Goal: Task Accomplishment & Management: Manage account settings

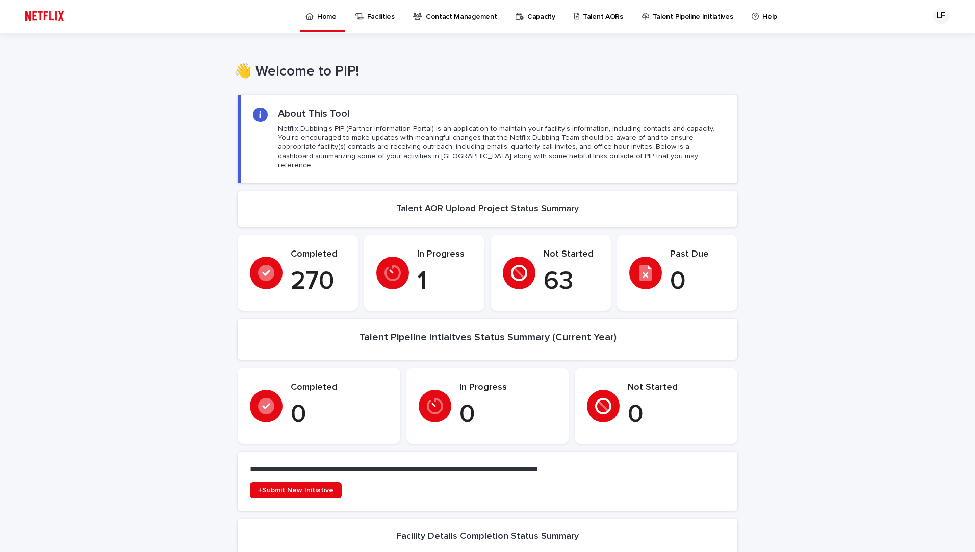
click at [583, 20] on p "Talent AORs" at bounding box center [603, 10] width 40 height 21
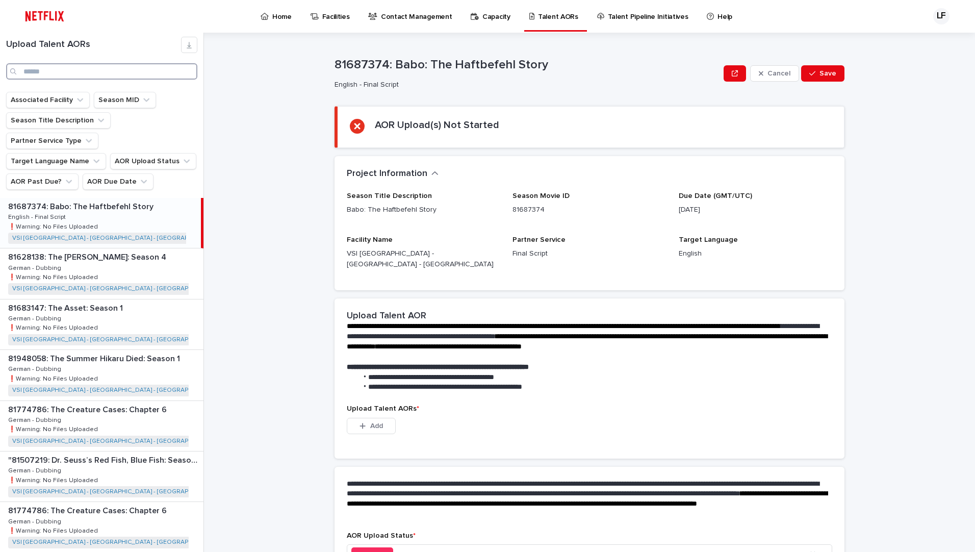
click at [139, 69] on input "Search" at bounding box center [101, 71] width 191 height 16
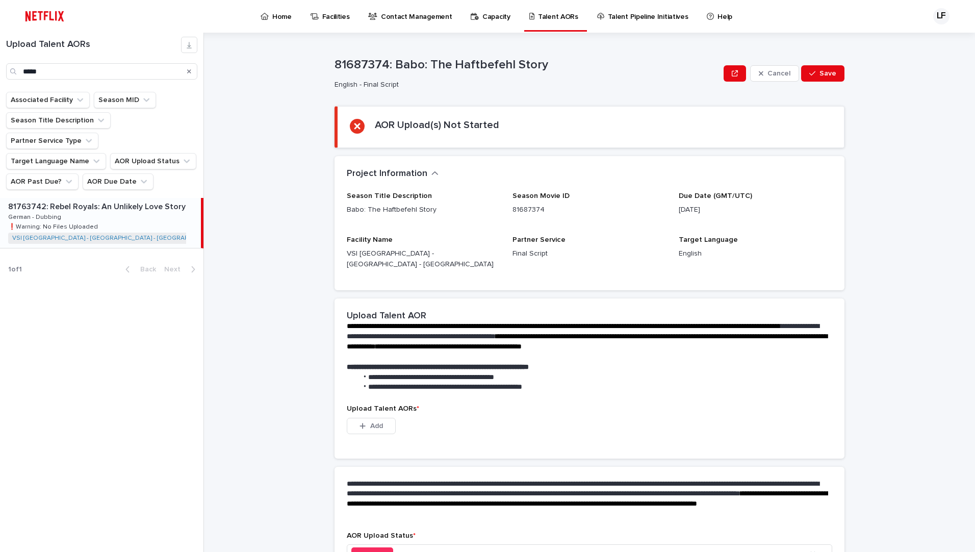
click at [150, 200] on p "81763742: Rebel Royals: An Unlikely Love Story" at bounding box center [97, 206] width 179 height 12
drag, startPoint x: 137, startPoint y: 74, endPoint x: 0, endPoint y: 141, distance: 152.3
click at [0, 141] on html "Home Facilities Contact Management Capacity Talent AORs Talent Pipeline Initiat…" at bounding box center [487, 276] width 975 height 552
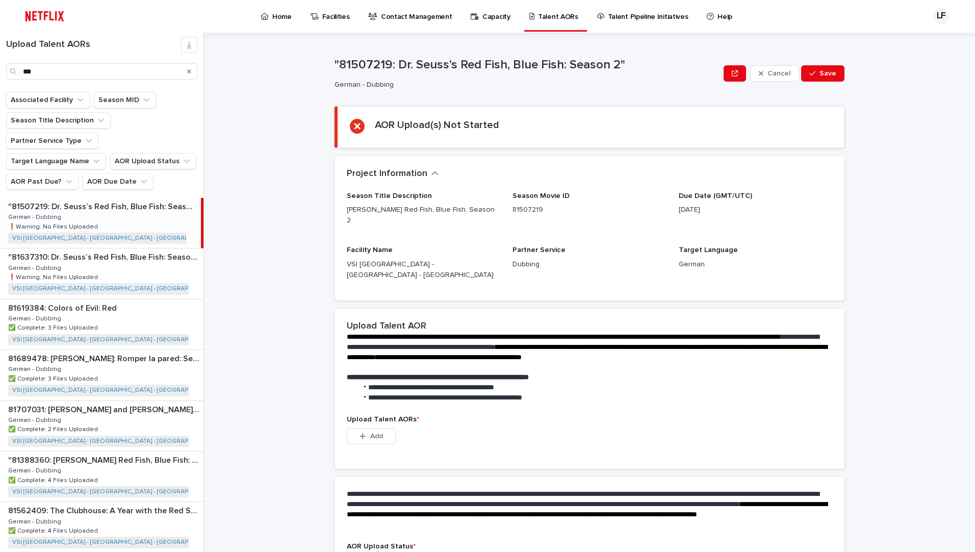
click at [111, 198] on div ""81507219: [PERSON_NAME] Red Fish, Blue Fish: Season 2" "81507219: [PERSON_NAME…" at bounding box center [100, 223] width 201 height 50
click at [130, 250] on p ""81637310: Dr. Seuss’s Red Fish, Blue Fish: Season 3"" at bounding box center [104, 256] width 193 height 12
click at [126, 208] on div ""81507219: [PERSON_NAME] Red Fish, Blue Fish: Season 2" "81507219: [PERSON_NAME…" at bounding box center [101, 223] width 203 height 50
drag, startPoint x: 50, startPoint y: 75, endPoint x: -2, endPoint y: 95, distance: 55.7
click at [0, 95] on html "Home Facilities Contact Management Capacity Talent AORs Talent Pipeline Initiat…" at bounding box center [487, 276] width 975 height 552
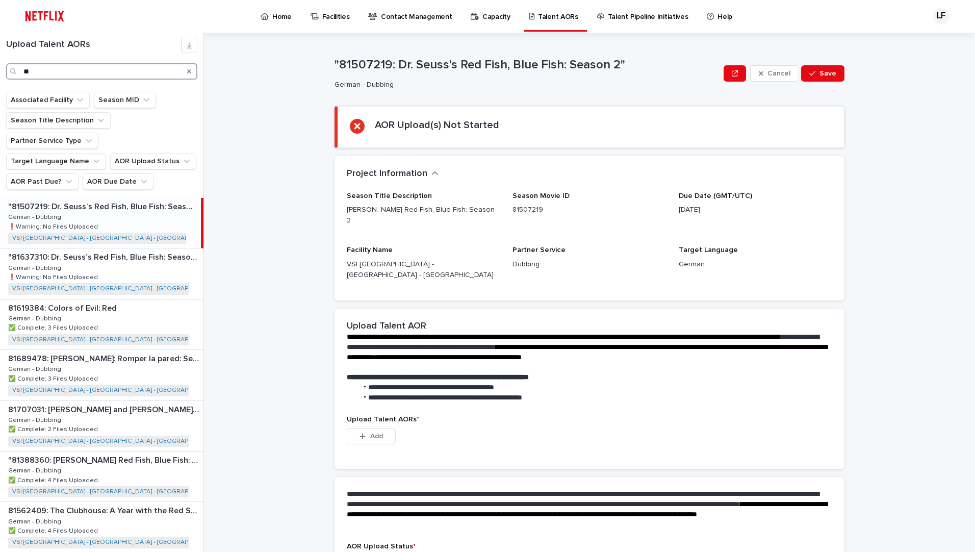
type input "*"
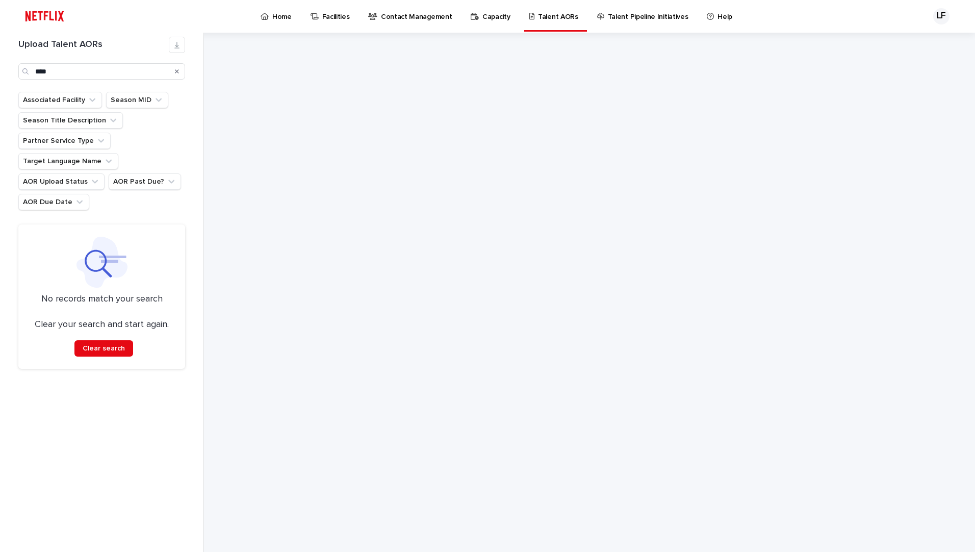
click at [182, 430] on div "Upload Talent AORs **** Associated Facility Season MID Season Title Description…" at bounding box center [102, 292] width 204 height 519
drag, startPoint x: 57, startPoint y: 67, endPoint x: -2, endPoint y: 82, distance: 60.9
click at [0, 82] on html "Home Facilities Contact Management Capacity Talent AORs Talent Pipeline Initiat…" at bounding box center [487, 276] width 975 height 552
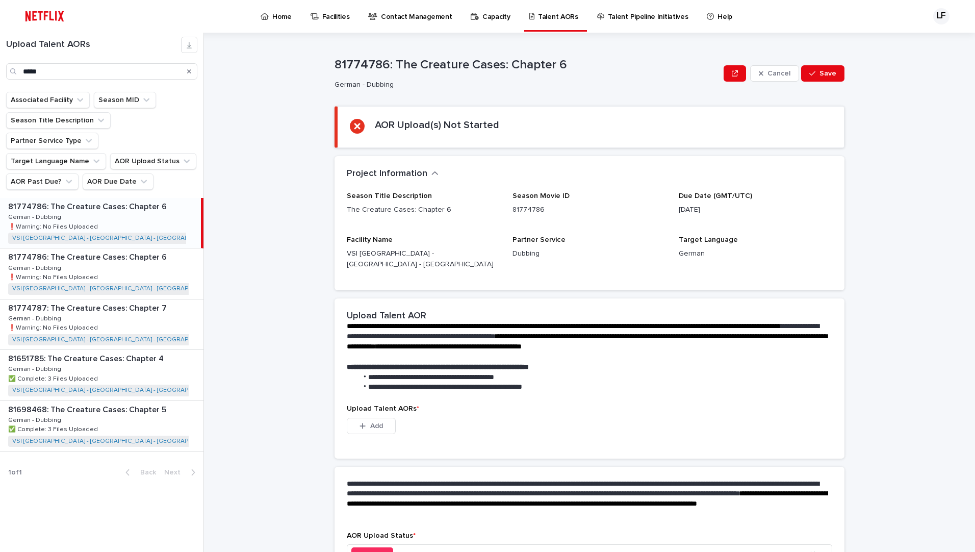
click at [156, 201] on div "81774786: The Creature Cases: Chapter 6 81774786: The Creature Cases: Chapter 6…" at bounding box center [100, 223] width 201 height 50
click at [161, 248] on div "81774786: The Creature Cases: Chapter 6 81774786: The Creature Cases: Chapter 6…" at bounding box center [101, 273] width 203 height 50
drag, startPoint x: 114, startPoint y: 76, endPoint x: -2, endPoint y: 94, distance: 117.6
click at [0, 94] on html "Home Facilities Contact Management Capacity Talent AORs Talent Pipeline Initiat…" at bounding box center [487, 276] width 975 height 552
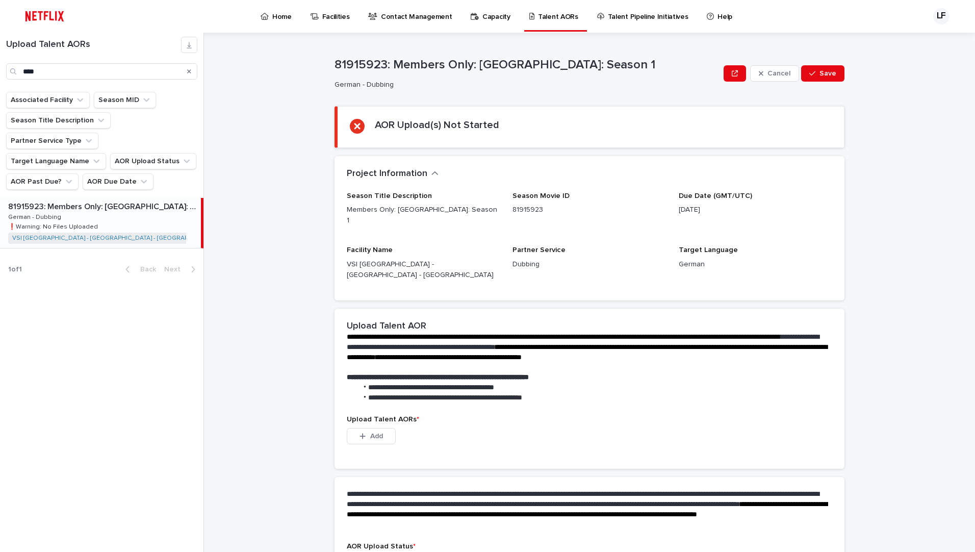
click at [153, 200] on p "81915923: Members Only: [GEOGRAPHIC_DATA]: Season 1" at bounding box center [103, 206] width 191 height 12
drag, startPoint x: 54, startPoint y: 65, endPoint x: -2, endPoint y: 99, distance: 65.7
click at [0, 99] on html "Home Facilities Contact Management Capacity Talent AORs Talent Pipeline Initiat…" at bounding box center [487, 276] width 975 height 552
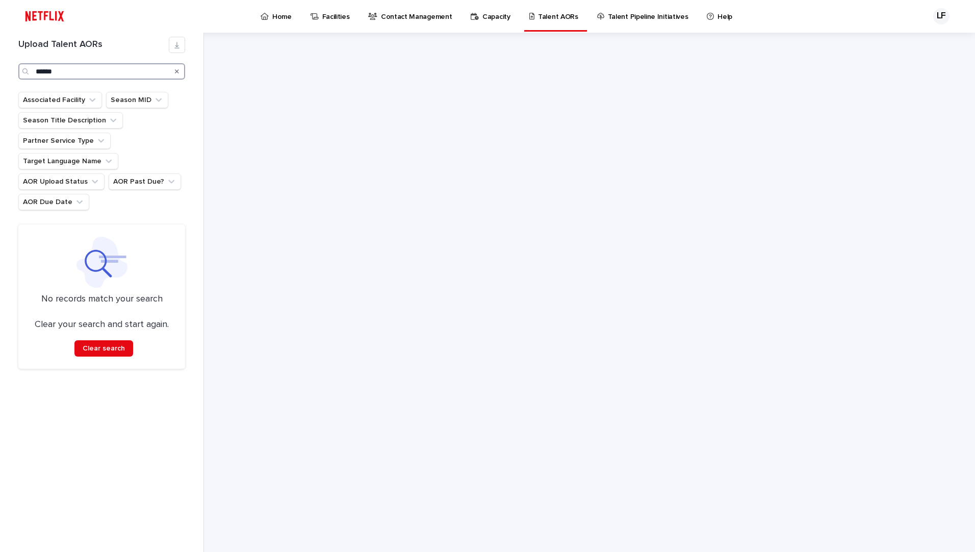
drag, startPoint x: 69, startPoint y: 69, endPoint x: 0, endPoint y: 92, distance: 73.2
click at [0, 92] on html "Home Facilities Contact Management Capacity Talent AORs Talent Pipeline Initiat…" at bounding box center [487, 276] width 975 height 552
drag, startPoint x: -2, startPoint y: 71, endPoint x: 0, endPoint y: 79, distance: 7.9
click at [0, 77] on html "Home Facilities Contact Management Capacity Talent AORs Talent Pipeline Initiat…" at bounding box center [487, 276] width 975 height 552
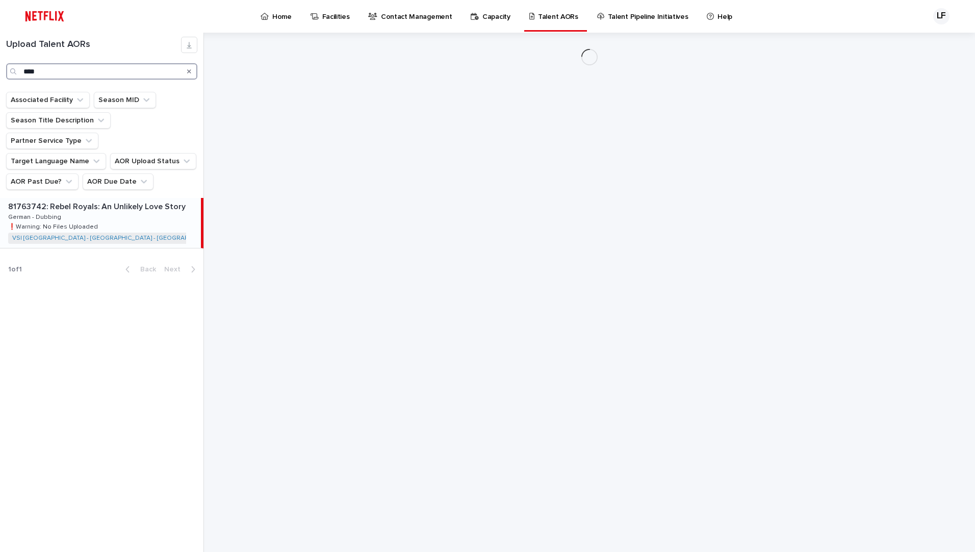
type input "****"
drag, startPoint x: 125, startPoint y: 198, endPoint x: 152, endPoint y: 208, distance: 29.1
click at [125, 198] on div "81763742: Rebel Royals: An Unlikely Love Story 81763742: Rebel Royals: An Unlik…" at bounding box center [100, 223] width 201 height 50
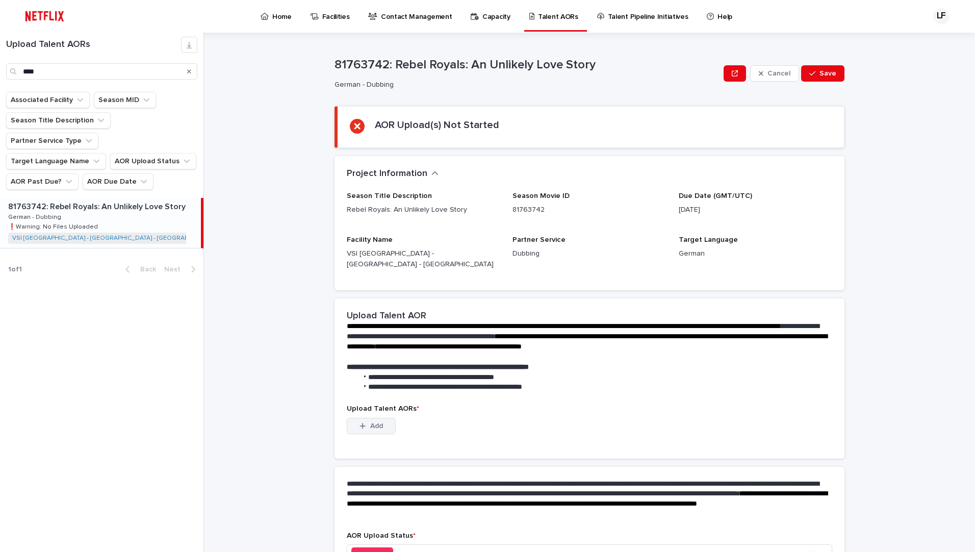
click at [376, 422] on span "Add" at bounding box center [376, 425] width 13 height 7
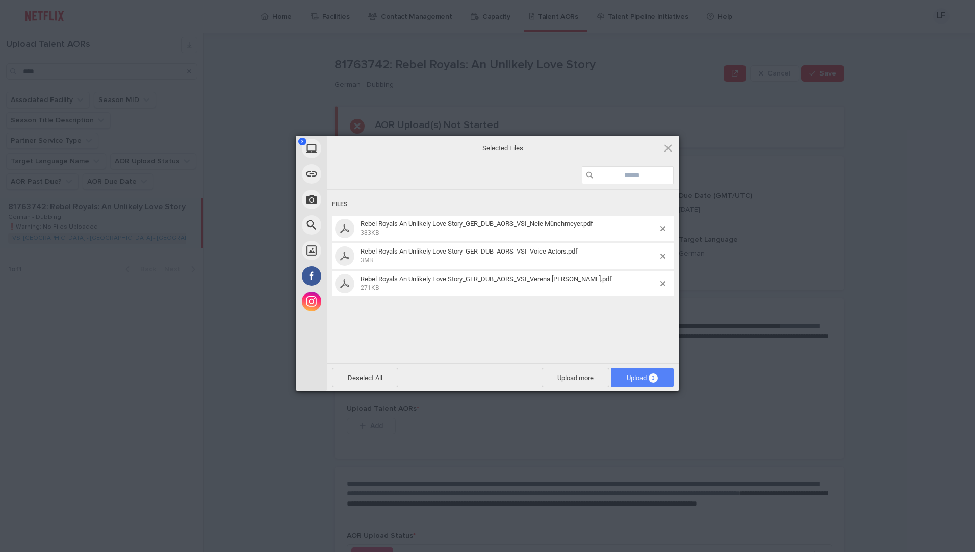
click at [623, 381] on span "Upload 3" at bounding box center [642, 377] width 63 height 19
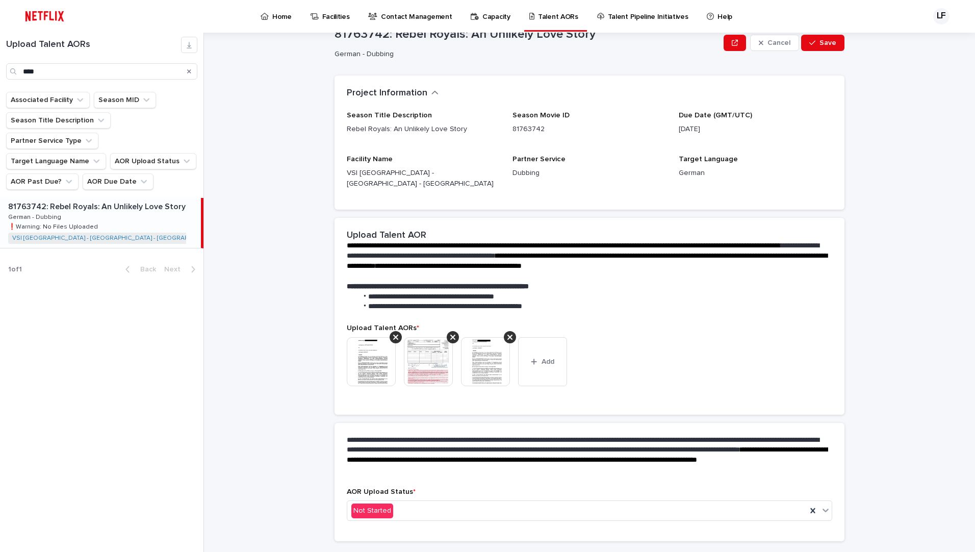
scroll to position [46, 0]
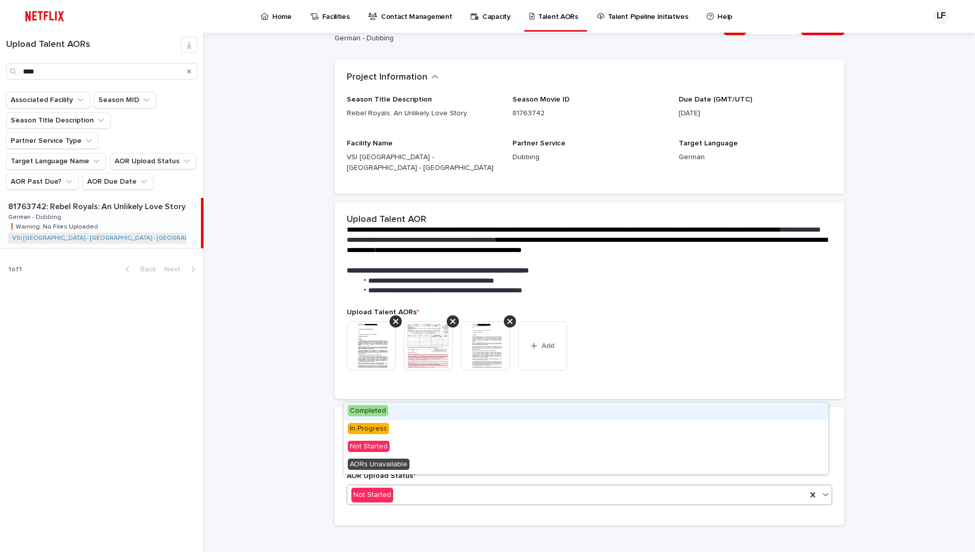
click at [509, 486] on div "Not Started" at bounding box center [576, 494] width 459 height 17
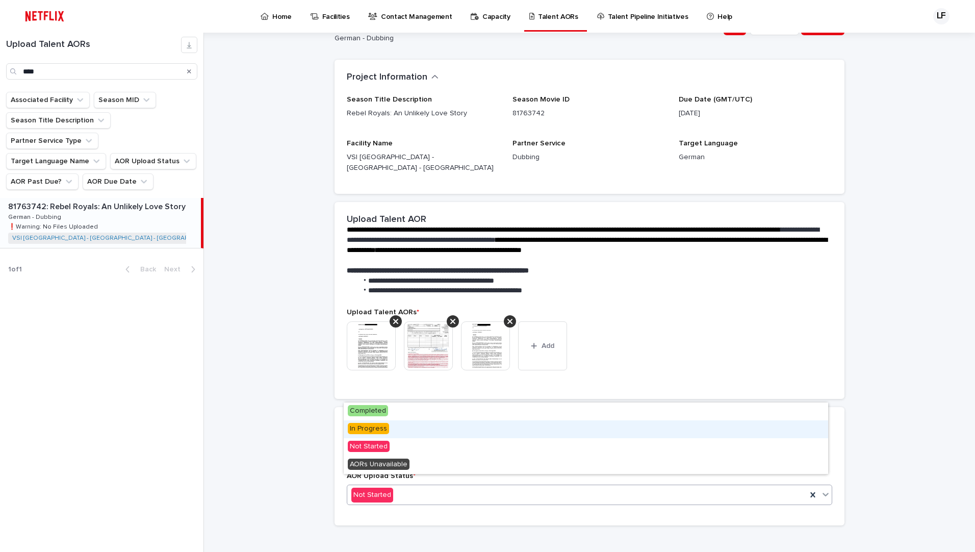
click at [457, 428] on div "In Progress" at bounding box center [586, 429] width 484 height 18
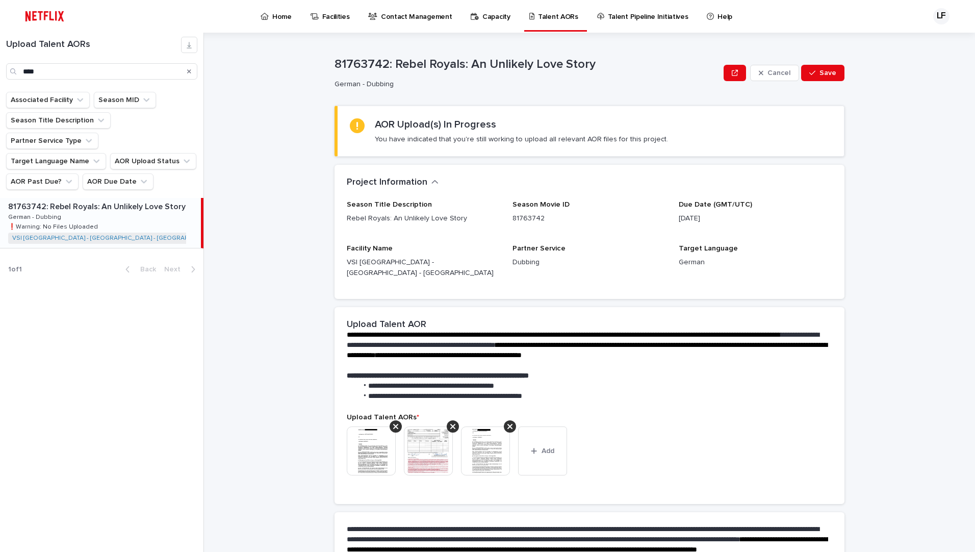
scroll to position [0, 0]
click at [806, 80] on button "Save" at bounding box center [822, 73] width 43 height 16
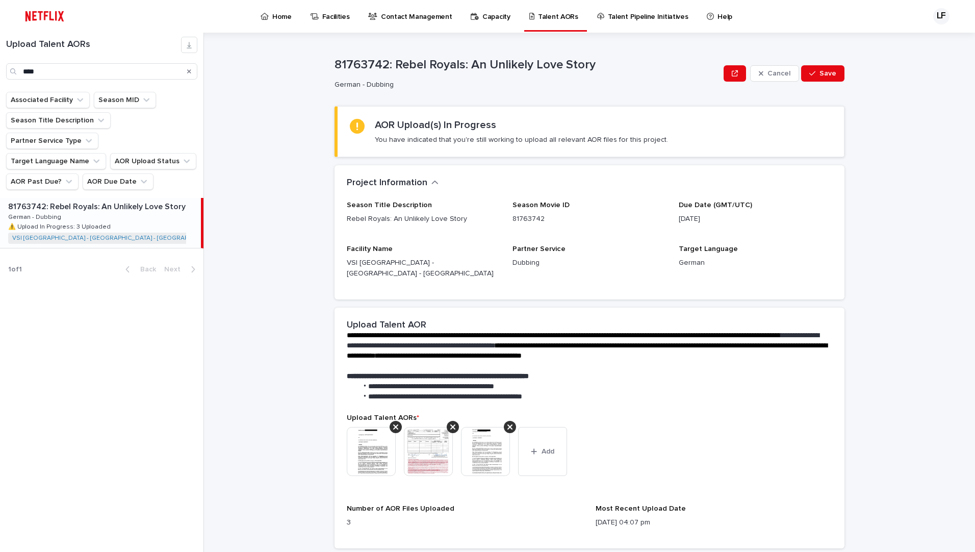
click at [688, 188] on div "Project Information •••" at bounding box center [587, 182] width 481 height 11
click at [817, 77] on button "Save" at bounding box center [822, 73] width 43 height 16
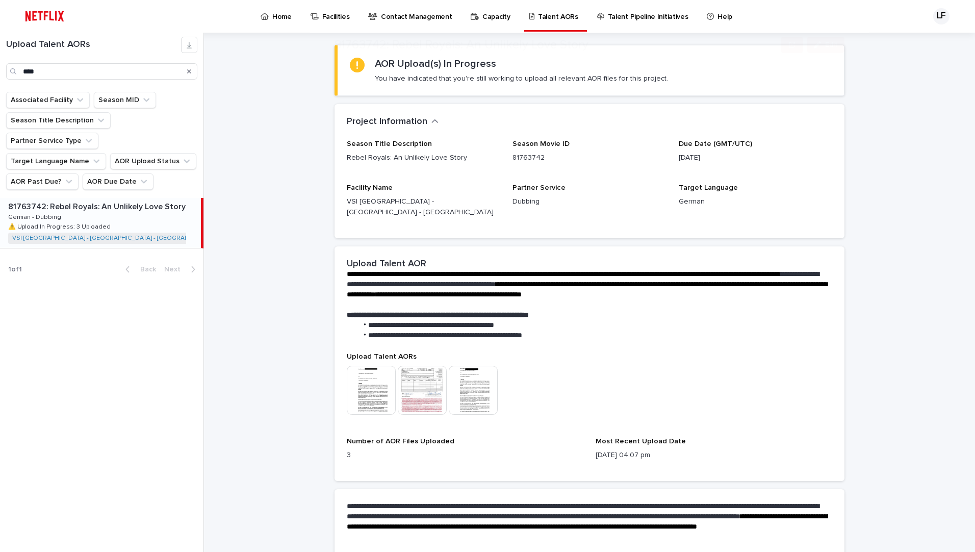
scroll to position [138, 0]
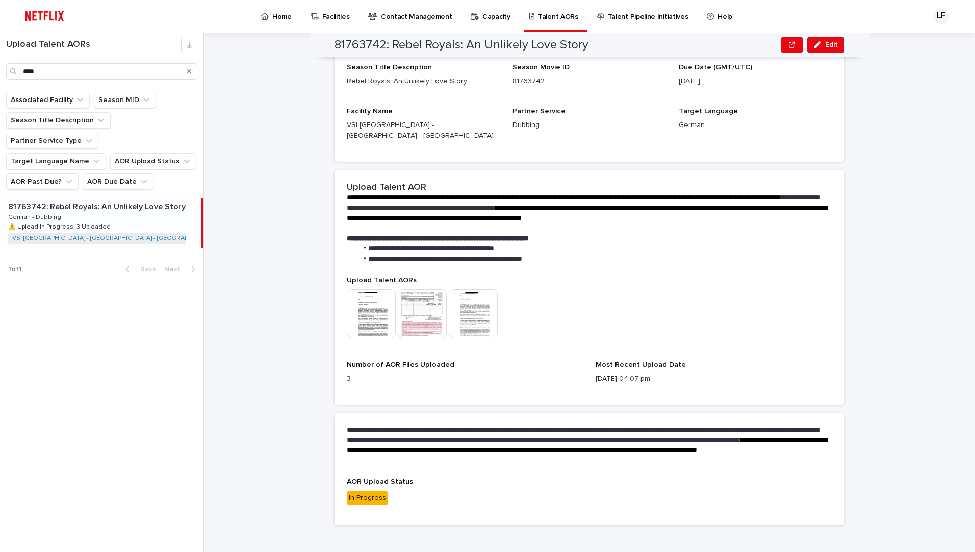
drag, startPoint x: 822, startPoint y: 52, endPoint x: 813, endPoint y: 60, distance: 12.3
click at [822, 50] on button "Edit" at bounding box center [825, 45] width 37 height 16
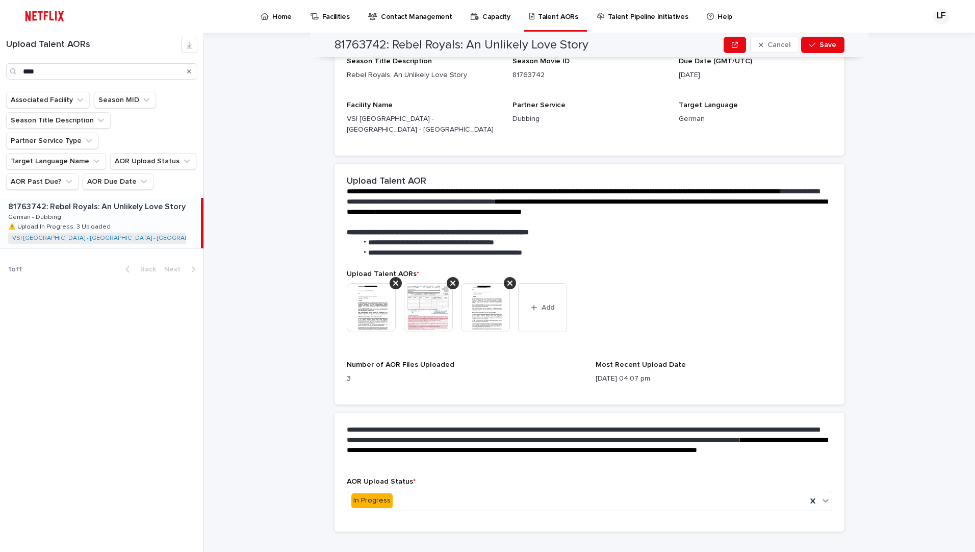
scroll to position [149, 0]
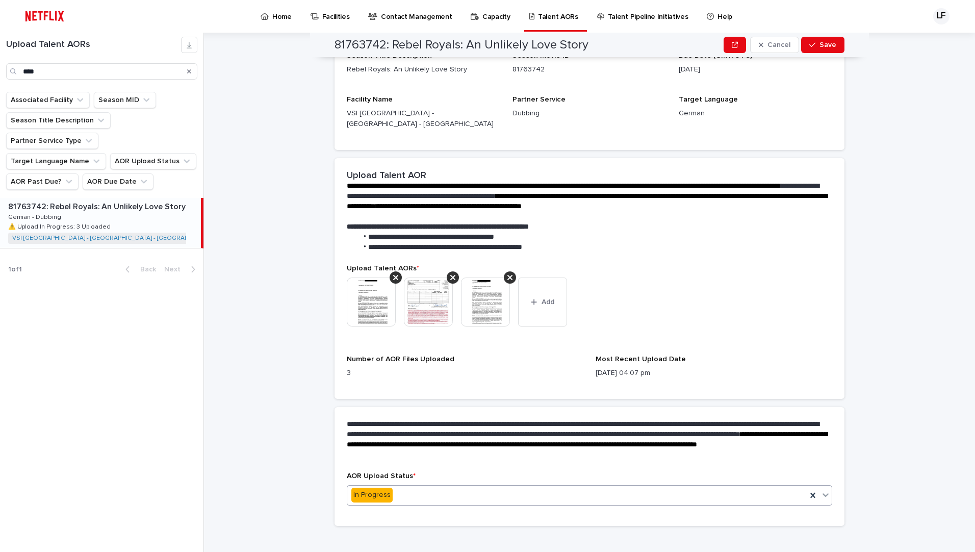
click at [444, 486] on div "In Progress" at bounding box center [576, 494] width 459 height 17
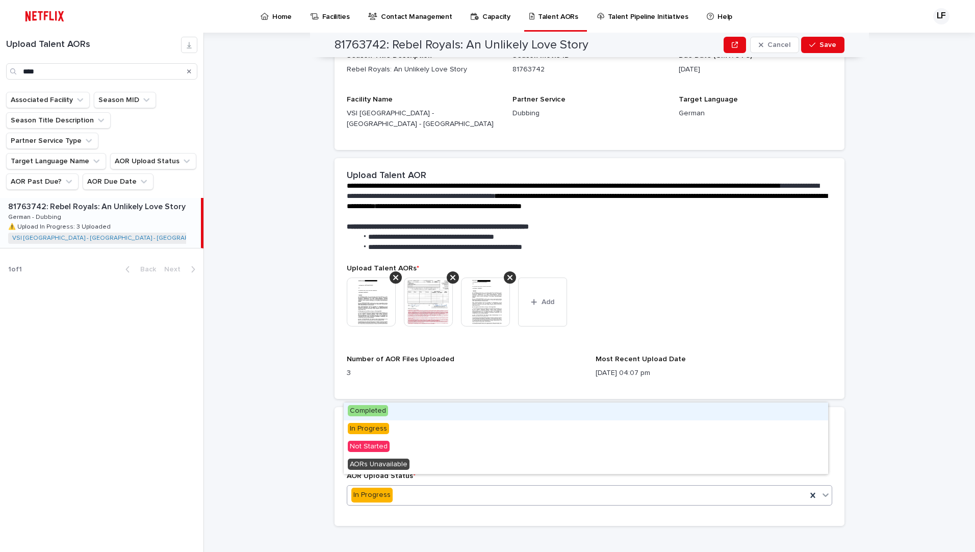
click at [419, 412] on div "Completed" at bounding box center [586, 411] width 484 height 18
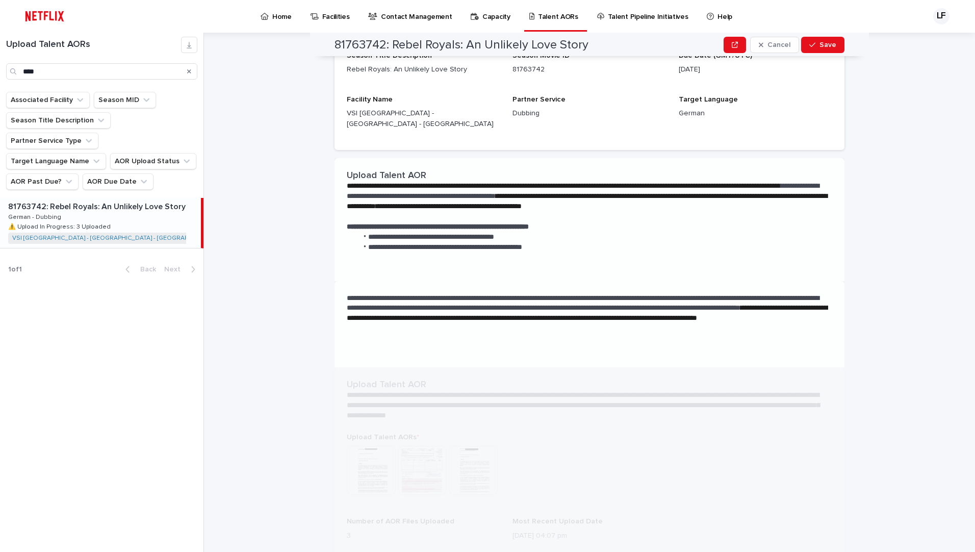
scroll to position [0, 0]
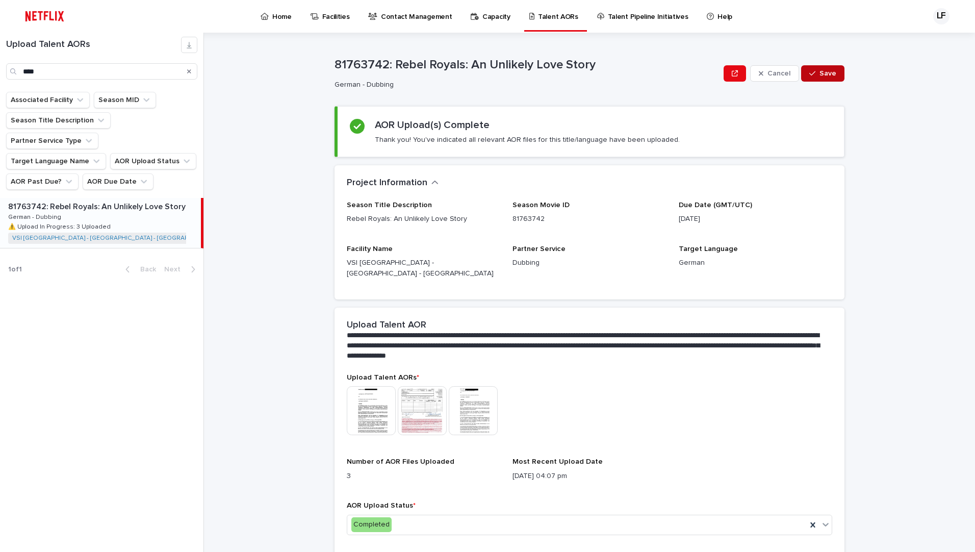
click at [819, 75] on span "Save" at bounding box center [827, 73] width 17 height 7
